Goal: Task Accomplishment & Management: Manage account settings

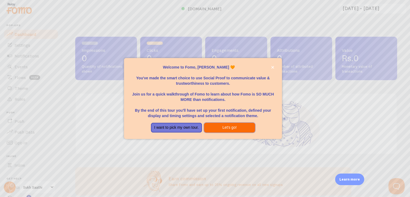
click at [225, 127] on button "Let's go!" at bounding box center [229, 128] width 51 height 10
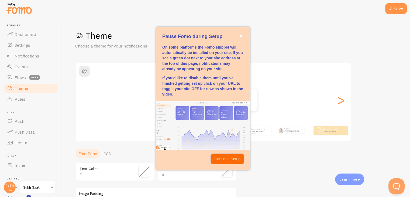
click at [223, 160] on p "Continue Setup" at bounding box center [227, 158] width 26 height 5
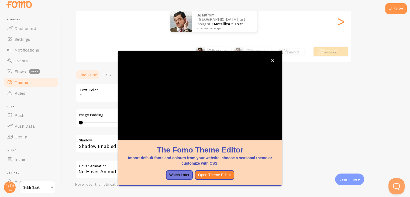
scroll to position [73, 0]
click at [273, 59] on icon "close," at bounding box center [272, 60] width 3 height 3
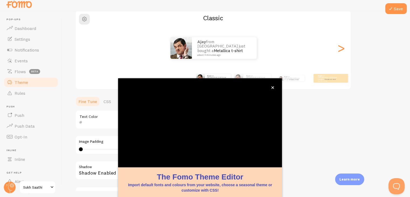
scroll to position [0, 0]
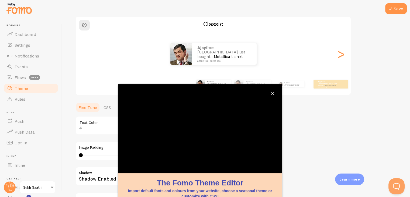
click at [306, 110] on div "Theme Choose a theme for your notifications Classic Ajay from [GEOGRAPHIC_DATA]…" at bounding box center [236, 112] width 322 height 256
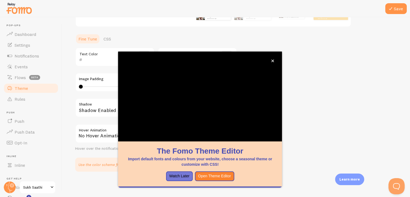
scroll to position [78, 0]
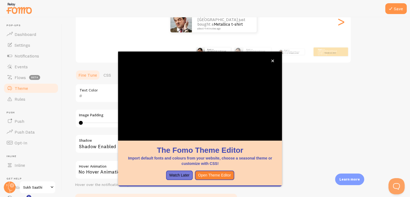
click at [325, 109] on div "Theme Choose a theme for your notifications Classic Ajay from [GEOGRAPHIC_DATA]…" at bounding box center [236, 80] width 322 height 256
click at [273, 60] on icon "close," at bounding box center [272, 60] width 3 height 3
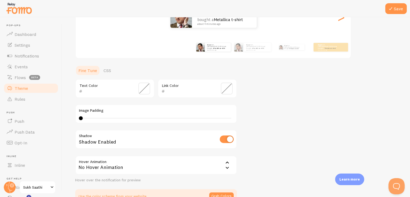
scroll to position [7, 0]
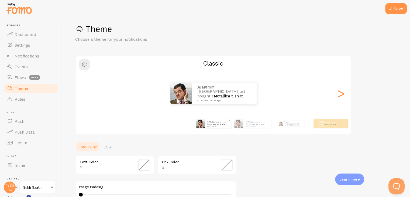
click at [221, 126] on small "about 4 minutes ago" at bounding box center [217, 126] width 21 height 1
click at [247, 127] on div "Ajay from [GEOGRAPHIC_DATA] just bought a Metallica t-shirt about 4 minutes ago" at bounding box center [257, 123] width 27 height 9
click at [285, 126] on div "Ajay from [GEOGRAPHIC_DATA] just bought a Metallica t-shirt about 4 minutes ago" at bounding box center [291, 123] width 35 height 15
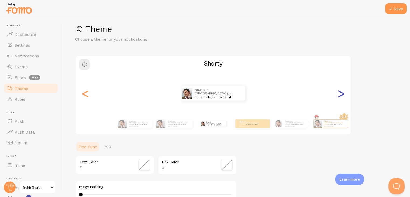
click at [342, 94] on div ">" at bounding box center [340, 93] width 6 height 39
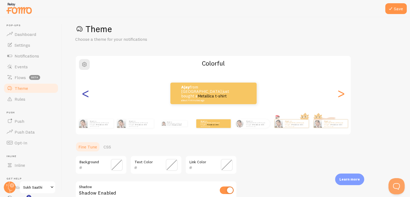
click at [84, 98] on div "<" at bounding box center [85, 93] width 6 height 39
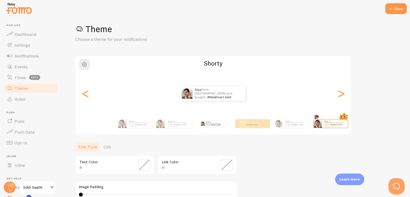
click at [330, 123] on link "Metallica t-shirt" at bounding box center [336, 124] width 12 height 2
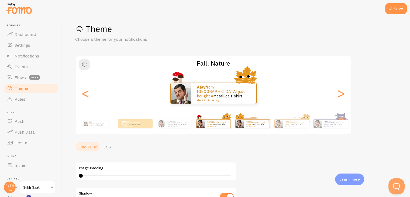
click at [261, 123] on p "Ajay from [GEOGRAPHIC_DATA] just bought a Metallica t-shirt about 4 minutes ago" at bounding box center [257, 123] width 22 height 7
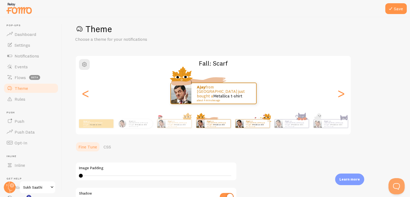
click at [269, 124] on div "Ajay from [GEOGRAPHIC_DATA] just bought a Metallica t-shirt about 4 minutes ago" at bounding box center [256, 123] width 26 height 8
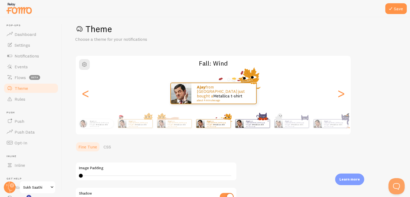
click at [256, 124] on p "Ajay from [GEOGRAPHIC_DATA] just bought a Metallica t-shirt about 4 minutes ago" at bounding box center [257, 123] width 22 height 7
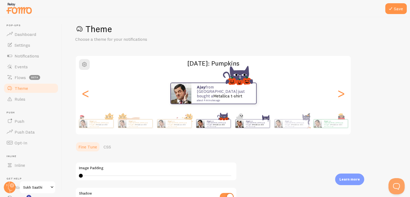
click at [255, 123] on link "Metallica t-shirt" at bounding box center [258, 124] width 12 height 2
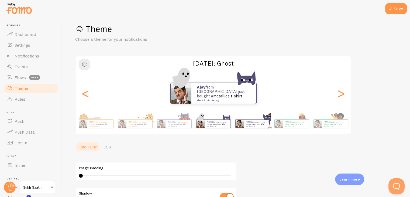
click at [253, 123] on link "Metallica t-shirt" at bounding box center [258, 124] width 12 height 2
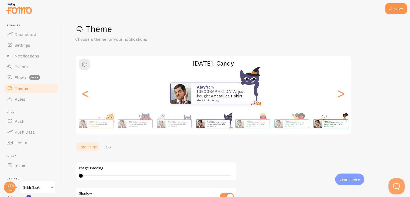
click at [269, 123] on div "Ajay from [GEOGRAPHIC_DATA] just bought a Metallica t-shirt about 4 minutes ago" at bounding box center [256, 123] width 26 height 8
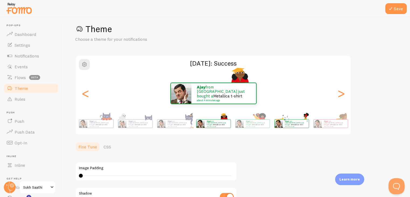
click at [292, 126] on small "about 4 minutes ago" at bounding box center [295, 126] width 21 height 1
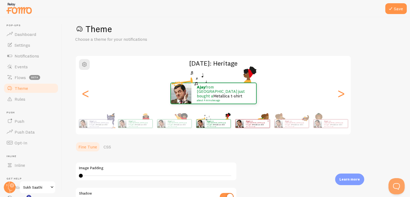
click at [260, 126] on small "about 4 minutes ago" at bounding box center [256, 126] width 21 height 1
click at [279, 125] on img at bounding box center [278, 123] width 8 height 8
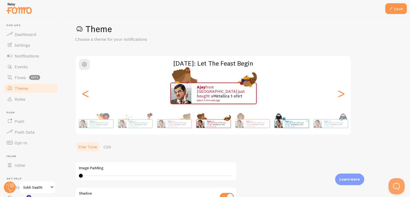
click at [293, 124] on link "Metallica t-shirt" at bounding box center [297, 124] width 12 height 2
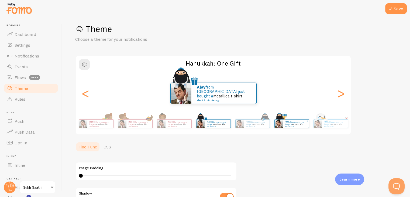
click at [277, 124] on img at bounding box center [278, 123] width 8 height 8
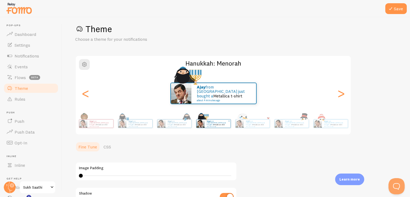
click at [204, 125] on img at bounding box center [200, 123] width 8 height 8
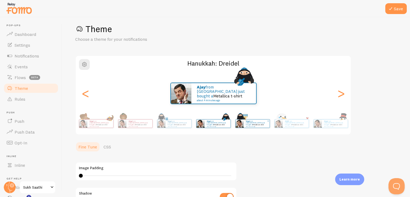
click at [263, 127] on div "Ajay from [GEOGRAPHIC_DATA] just bought a Metallica t-shirt about 4 minutes ago" at bounding box center [256, 123] width 26 height 8
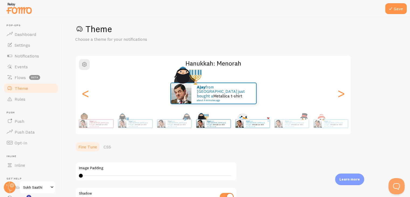
click at [258, 126] on small "about 4 minutes ago" at bounding box center [256, 126] width 21 height 1
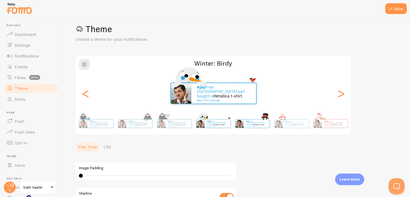
click at [262, 126] on small "about 4 minutes ago" at bounding box center [256, 126] width 21 height 1
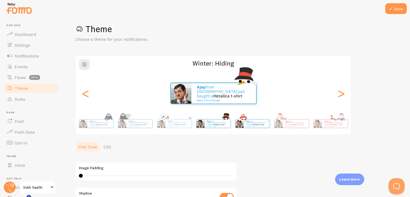
click at [259, 126] on small "about 4 minutes ago" at bounding box center [256, 126] width 21 height 1
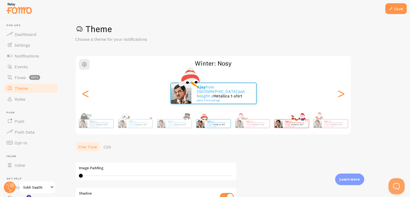
click at [283, 127] on div "Ajay from [GEOGRAPHIC_DATA] just bought a Metallica t-shirt about 4 minutes ago" at bounding box center [291, 123] width 34 height 9
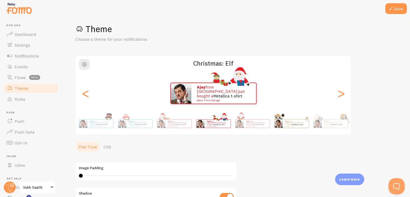
click at [293, 126] on div "Ajay from [GEOGRAPHIC_DATA] just bought a Metallica t-shirt about 4 minutes ago" at bounding box center [296, 123] width 26 height 8
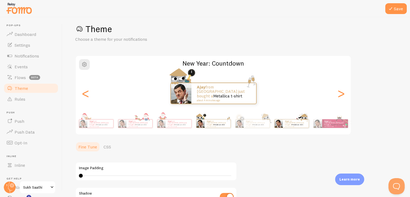
click at [283, 126] on div "Ajay from [GEOGRAPHIC_DATA] just bought a Metallica t-shirt about 4 minutes ago" at bounding box center [296, 123] width 26 height 8
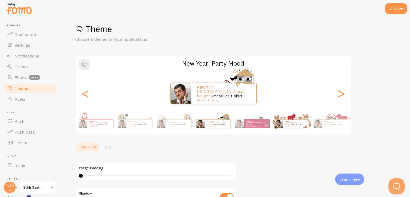
click at [290, 126] on div "Ajay from [GEOGRAPHIC_DATA] just bought a Metallica t-shirt about 4 minutes ago" at bounding box center [296, 123] width 26 height 8
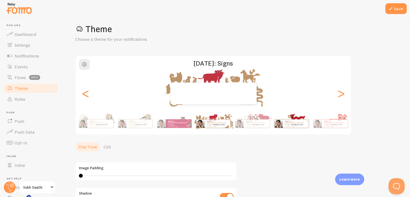
click at [281, 124] on img at bounding box center [278, 123] width 8 height 8
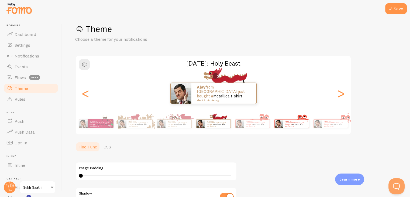
click at [305, 125] on p "Ajay from [GEOGRAPHIC_DATA] just bought a Metallica t-shirt about 4 minutes ago" at bounding box center [296, 123] width 22 height 7
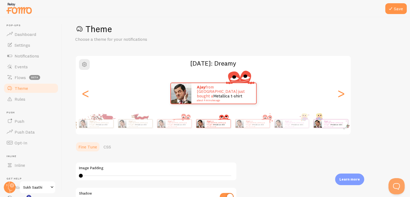
click at [317, 125] on img at bounding box center [317, 123] width 8 height 8
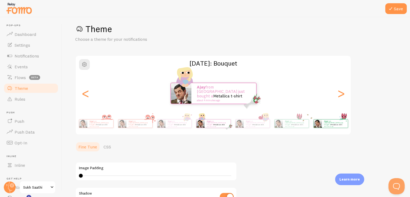
click at [317, 125] on img at bounding box center [317, 123] width 8 height 8
click at [320, 125] on img at bounding box center [317, 123] width 8 height 8
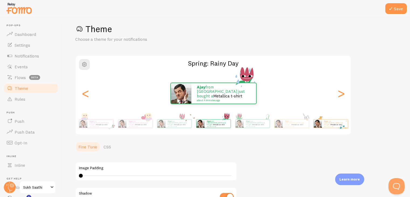
click at [324, 126] on small "about 4 minutes ago" at bounding box center [334, 126] width 21 height 1
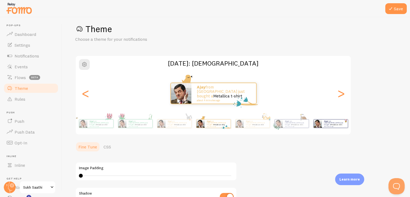
click at [329, 126] on small "about 4 minutes ago" at bounding box center [334, 126] width 21 height 1
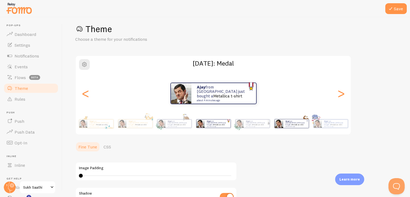
click at [287, 126] on small "about 4 minutes ago" at bounding box center [295, 126] width 20 height 1
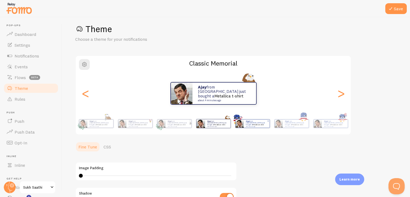
click at [246, 126] on small "about 4 minutes ago" at bounding box center [256, 126] width 21 height 1
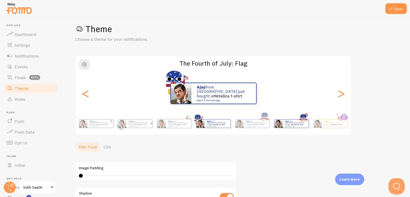
click at [281, 124] on img at bounding box center [278, 123] width 8 height 8
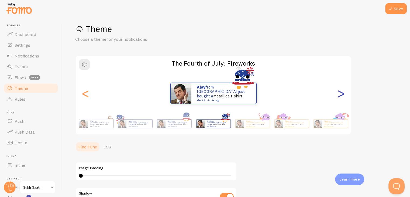
click at [341, 97] on div ">" at bounding box center [340, 93] width 6 height 39
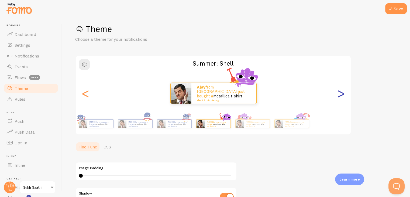
click at [341, 97] on div ">" at bounding box center [340, 93] width 6 height 39
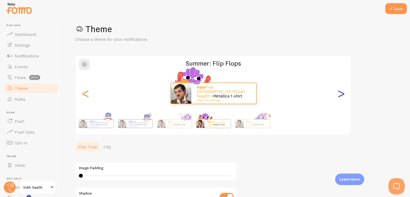
click at [341, 97] on div ">" at bounding box center [340, 93] width 6 height 39
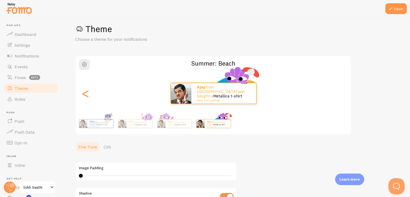
click at [341, 97] on div ">" at bounding box center [340, 93] width 6 height 39
click at [341, 97] on div "Ajay from [GEOGRAPHIC_DATA] just bought a Metallica t-shirt about 4 minutes ago" at bounding box center [213, 93] width 275 height 22
click at [89, 91] on div "<" at bounding box center [85, 93] width 6 height 39
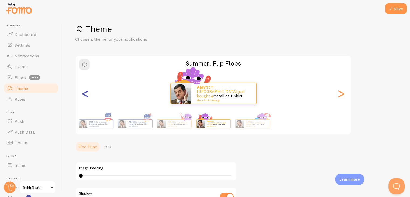
click at [89, 91] on div "<" at bounding box center [85, 93] width 6 height 39
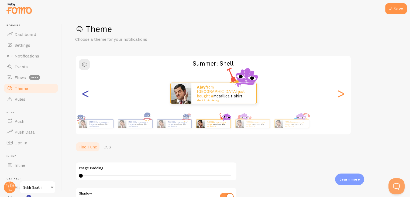
click at [89, 91] on div "<" at bounding box center [85, 93] width 6 height 39
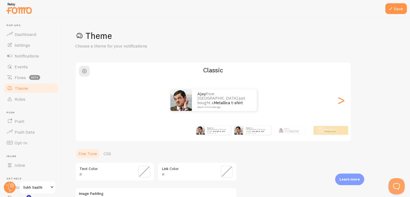
click at [249, 132] on small "about 4 minutes ago" at bounding box center [257, 132] width 22 height 1
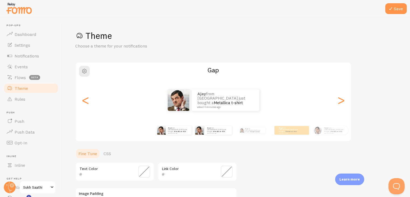
click at [178, 135] on div "Ajay from [GEOGRAPHIC_DATA] just bought a Metallica t-shirt about 4 minutes ago" at bounding box center [174, 130] width 35 height 15
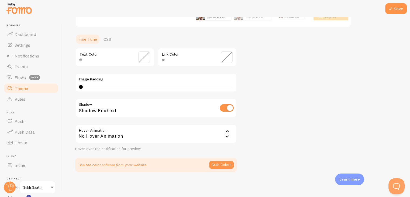
scroll to position [114, 0]
click at [224, 165] on button "Grab Colors" at bounding box center [221, 165] width 25 height 8
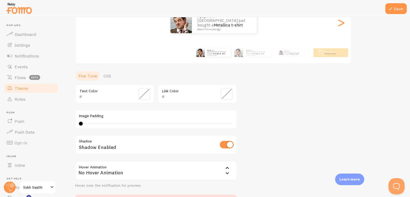
scroll to position [81, 0]
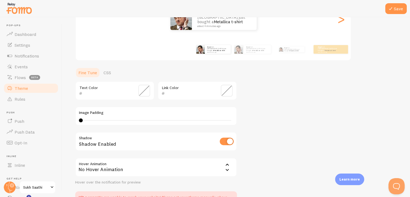
click at [145, 90] on span at bounding box center [144, 91] width 12 height 12
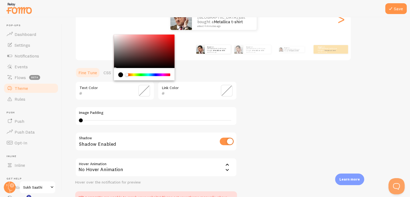
click at [123, 92] on input "text" at bounding box center [106, 93] width 49 height 6
click at [251, 92] on div "Theme Choose a theme for your notifications Classic Ajay from [GEOGRAPHIC_DATA]…" at bounding box center [236, 75] width 322 height 253
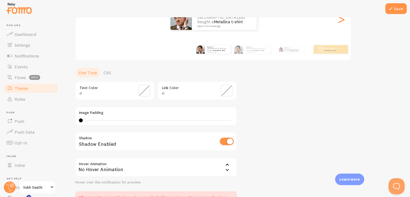
drag, startPoint x: 78, startPoint y: 120, endPoint x: 82, endPoint y: 120, distance: 4.3
click at [82, 120] on div "Image Padding 0 0 - undefined" at bounding box center [156, 115] width 162 height 19
click at [94, 122] on div "0 0 - undefined" at bounding box center [156, 120] width 154 height 4
type input "4"
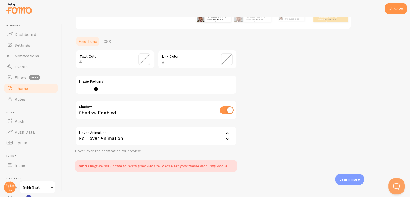
scroll to position [112, 0]
click at [196, 127] on div "No Hover Animation" at bounding box center [156, 135] width 162 height 19
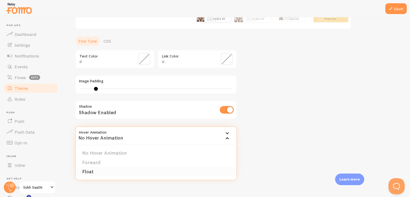
drag, startPoint x: 109, startPoint y: 170, endPoint x: 154, endPoint y: 149, distance: 49.8
click at [108, 170] on li "Float" at bounding box center [156, 171] width 161 height 9
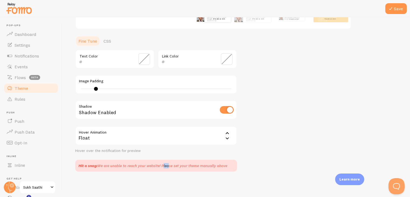
drag, startPoint x: 167, startPoint y: 166, endPoint x: 219, endPoint y: 166, distance: 51.7
click at [175, 166] on div "Hit a snag: We are unable to reach your website! Please set your theme manually…" at bounding box center [152, 165] width 149 height 5
click at [219, 166] on div "Hit a snag: We are unable to reach your website! Please set your theme manually…" at bounding box center [152, 165] width 149 height 5
click at [210, 164] on div "Hit a snag: We are unable to reach your website! Please set your theme manually…" at bounding box center [152, 165] width 149 height 5
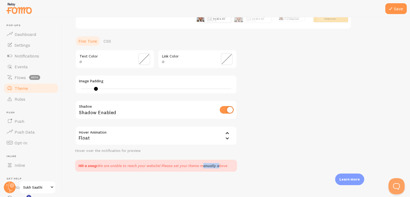
click at [210, 164] on div "Hit a snag: We are unable to reach your website! Please set your theme manually…" at bounding box center [152, 165] width 149 height 5
click at [204, 166] on div "Hit a snag: We are unable to reach your website! Please set your theme manually…" at bounding box center [152, 165] width 149 height 5
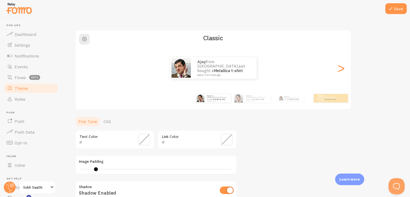
scroll to position [32, 0]
click at [140, 121] on ul "Fine Tune CSS" at bounding box center [156, 121] width 162 height 11
click at [225, 139] on span at bounding box center [227, 140] width 12 height 12
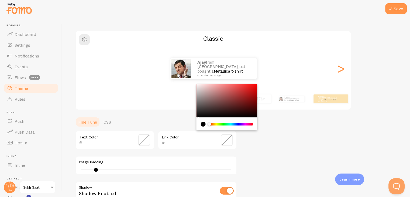
drag, startPoint x: 230, startPoint y: 91, endPoint x: 233, endPoint y: 89, distance: 4.2
click at [231, 91] on div "Chrome color picker" at bounding box center [226, 100] width 61 height 33
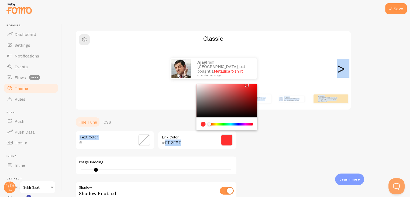
drag, startPoint x: 242, startPoint y: 90, endPoint x: 246, endPoint y: 82, distance: 9.3
click at [246, 82] on div "Theme Choose a theme for your notifications Classic Ajay from [GEOGRAPHIC_DATA]…" at bounding box center [236, 125] width 322 height 253
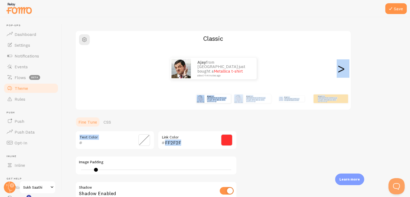
click at [278, 131] on div "Theme Choose a theme for your notifications Classic Ajay from [GEOGRAPHIC_DATA]…" at bounding box center [236, 125] width 322 height 253
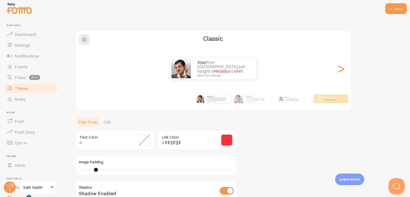
click at [174, 139] on input "FF2F2F" at bounding box center [189, 142] width 49 height 6
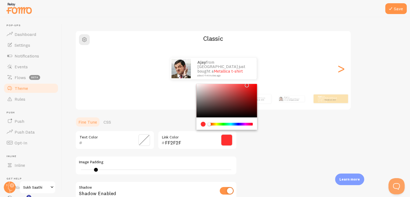
click at [174, 139] on input "FF2F2F" at bounding box center [189, 142] width 49 height 6
paste input "de5252"
click at [187, 142] on input "de5252" at bounding box center [189, 142] width 49 height 6
type input "de5252"
click at [220, 143] on div "de5252 Link Color" at bounding box center [197, 139] width 79 height 19
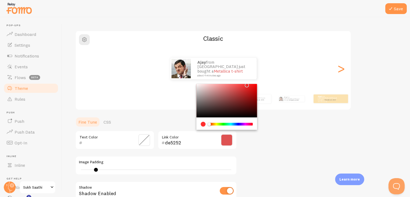
click at [222, 140] on span at bounding box center [227, 140] width 12 height 12
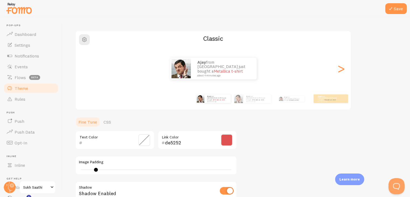
click at [205, 142] on input "de5252" at bounding box center [189, 142] width 49 height 6
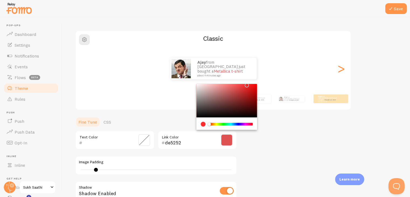
click at [214, 142] on input "de5252" at bounding box center [189, 142] width 49 height 6
click at [253, 141] on div "Theme Choose a theme for your notifications Classic Ajay from [GEOGRAPHIC_DATA]…" at bounding box center [236, 125] width 322 height 253
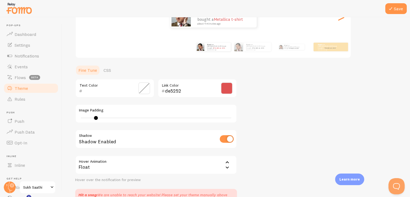
scroll to position [5, 0]
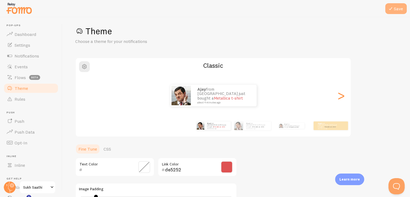
click at [393, 6] on icon at bounding box center [390, 8] width 6 height 6
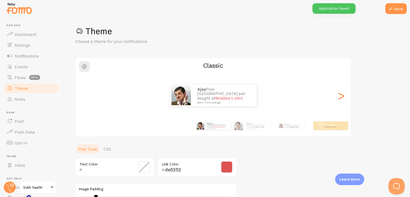
scroll to position [85, 0]
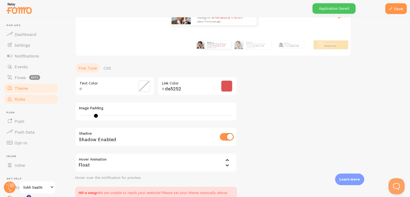
click at [26, 100] on link "Rules" at bounding box center [30, 98] width 55 height 11
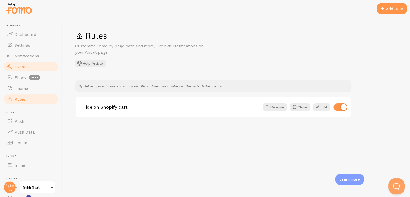
click at [22, 63] on link "Events" at bounding box center [30, 66] width 55 height 11
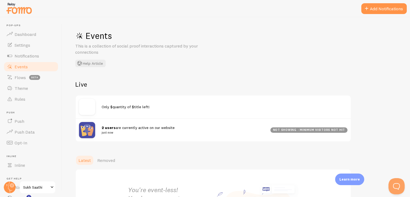
scroll to position [54, 0]
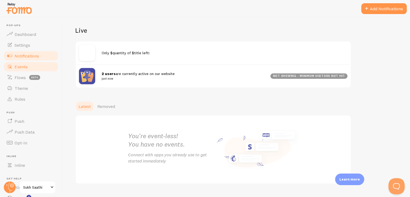
click at [27, 54] on span "Notifications" at bounding box center [27, 55] width 25 height 5
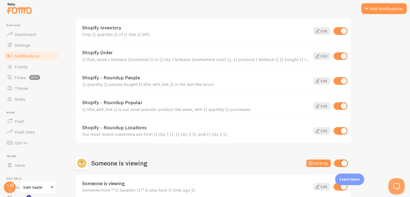
scroll to position [236, 0]
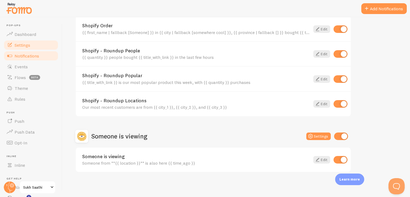
click at [29, 43] on span "Settings" at bounding box center [23, 44] width 16 height 5
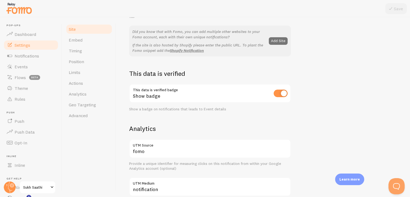
scroll to position [189, 0]
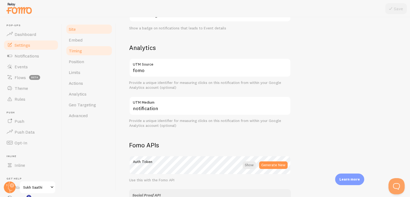
click at [78, 50] on span "Timing" at bounding box center [75, 50] width 13 height 5
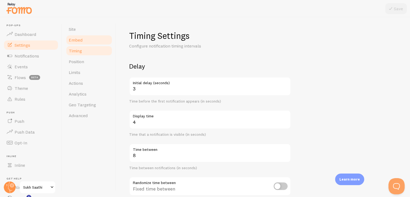
click at [78, 41] on span "Embed" at bounding box center [76, 39] width 14 height 5
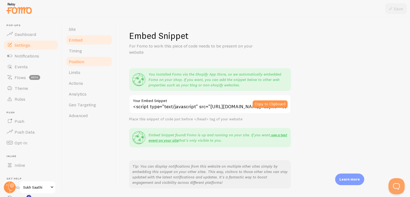
click at [78, 65] on link "Position" at bounding box center [88, 61] width 47 height 11
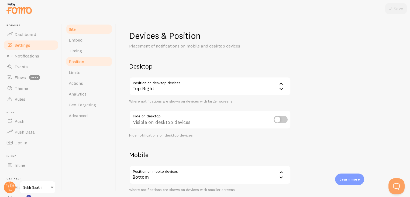
click at [81, 32] on link "Site" at bounding box center [88, 29] width 47 height 11
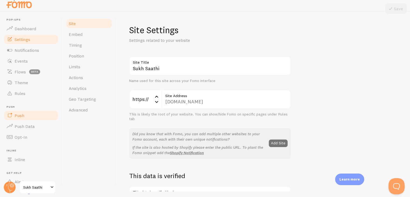
scroll to position [6, 0]
click at [27, 137] on link "Opt-In" at bounding box center [30, 136] width 55 height 11
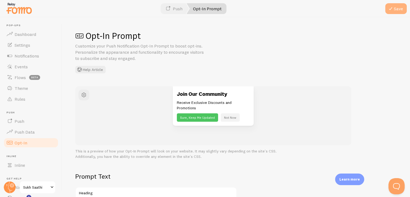
click at [398, 8] on button "Save" at bounding box center [396, 8] width 22 height 11
click at [398, 8] on div "Save" at bounding box center [396, 8] width 22 height 11
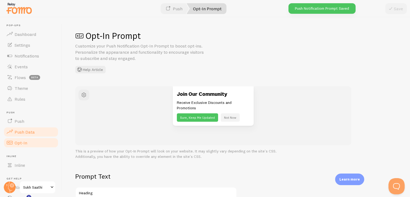
click at [23, 133] on span "Push Data" at bounding box center [25, 131] width 20 height 5
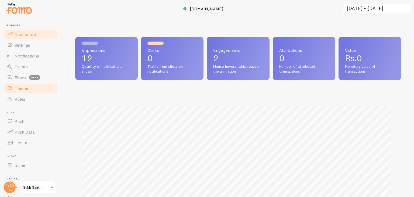
click at [23, 86] on span "Theme" at bounding box center [21, 87] width 13 height 5
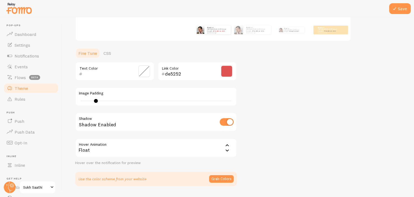
scroll to position [114, 0]
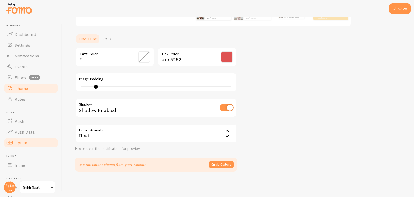
click at [23, 143] on span "Opt-In" at bounding box center [21, 142] width 13 height 5
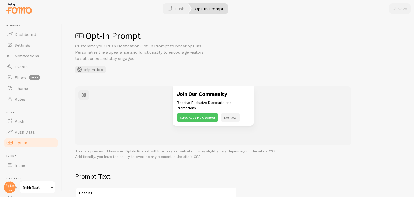
click at [225, 117] on button "Not Now" at bounding box center [230, 117] width 19 height 8
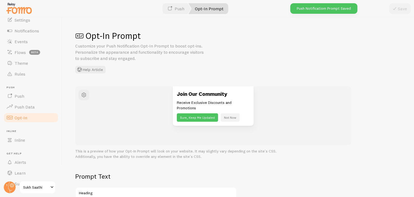
scroll to position [27, 0]
click at [22, 137] on span "Inline" at bounding box center [20, 137] width 11 height 5
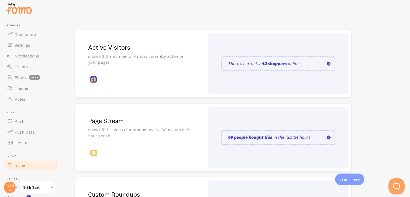
scroll to position [54, 0]
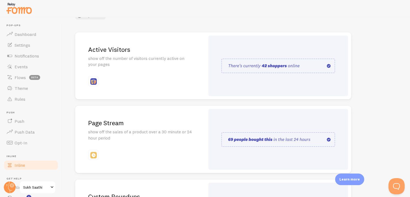
click at [314, 62] on img at bounding box center [278, 65] width 114 height 15
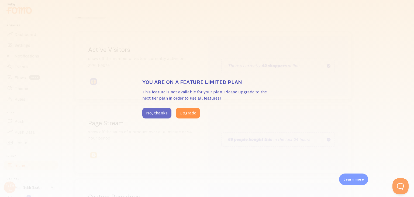
click at [156, 112] on button "No, thanks" at bounding box center [156, 112] width 29 height 11
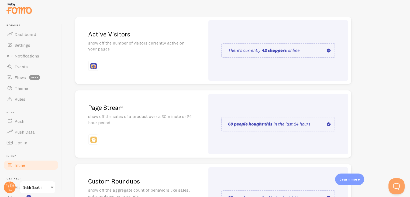
scroll to position [108, 0]
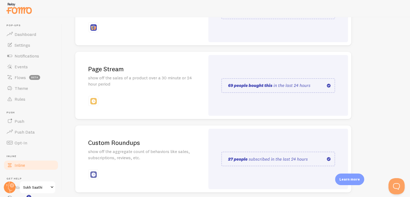
click at [250, 85] on img at bounding box center [278, 85] width 114 height 15
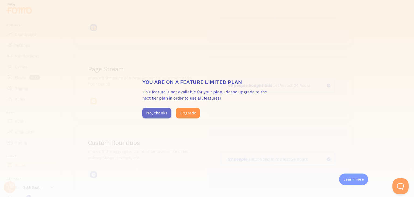
click at [153, 110] on button "No, thanks" at bounding box center [156, 112] width 29 height 11
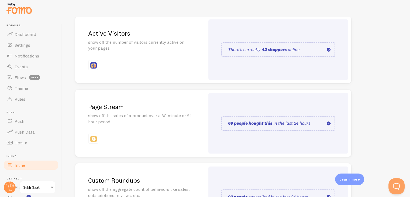
scroll to position [0, 0]
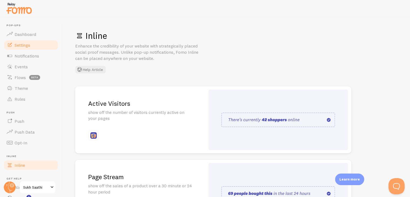
click at [21, 48] on link "Settings" at bounding box center [30, 45] width 55 height 11
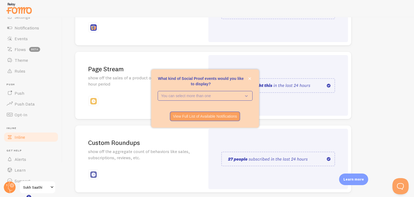
scroll to position [37, 0]
